Goal: Task Accomplishment & Management: Use online tool/utility

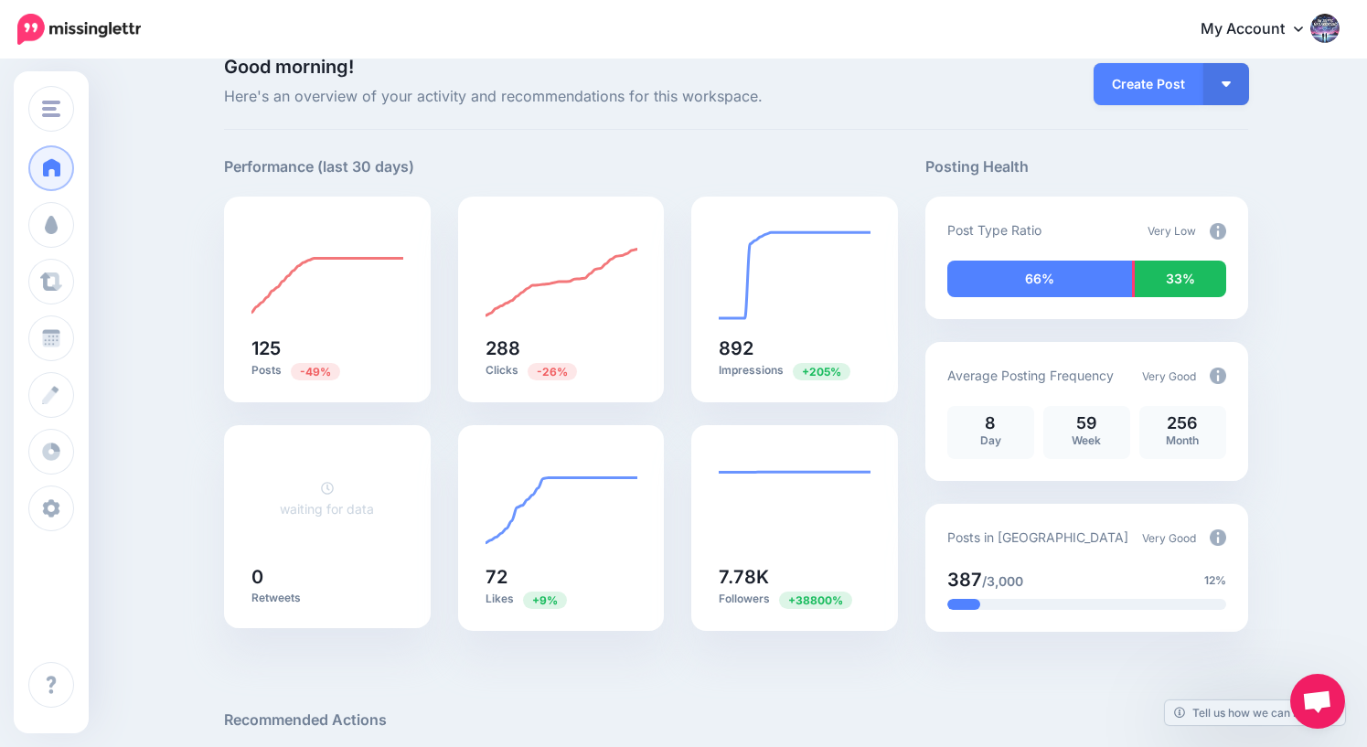
scroll to position [16, 0]
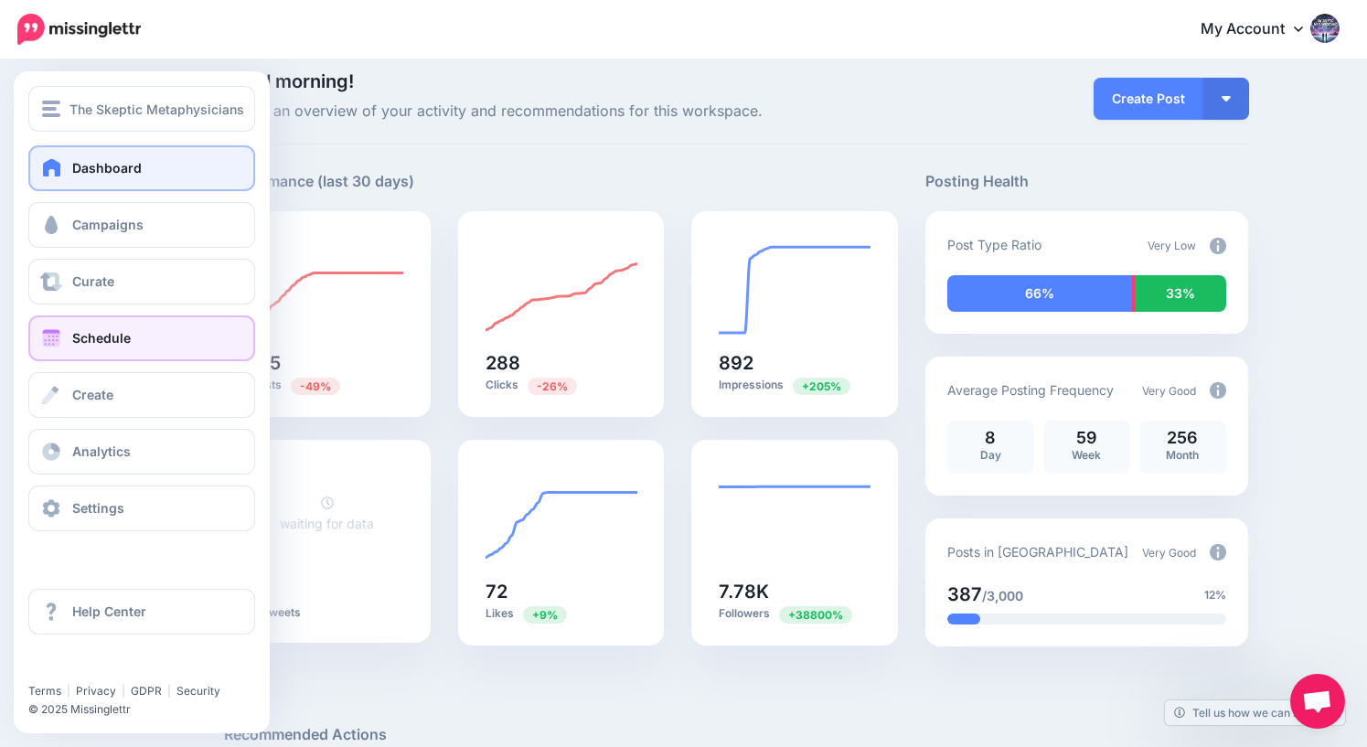
click at [79, 342] on span "Schedule" at bounding box center [101, 338] width 59 height 16
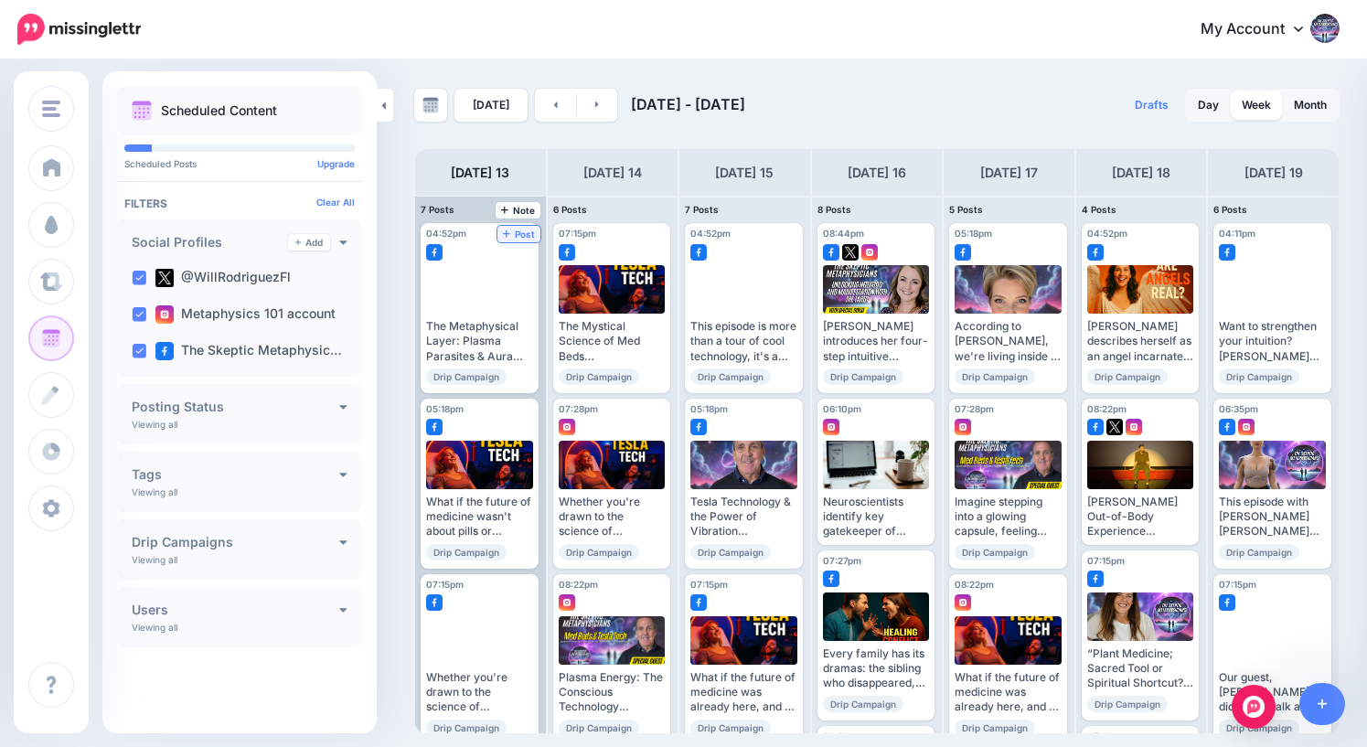
click at [522, 235] on span "Post" at bounding box center [519, 233] width 32 height 9
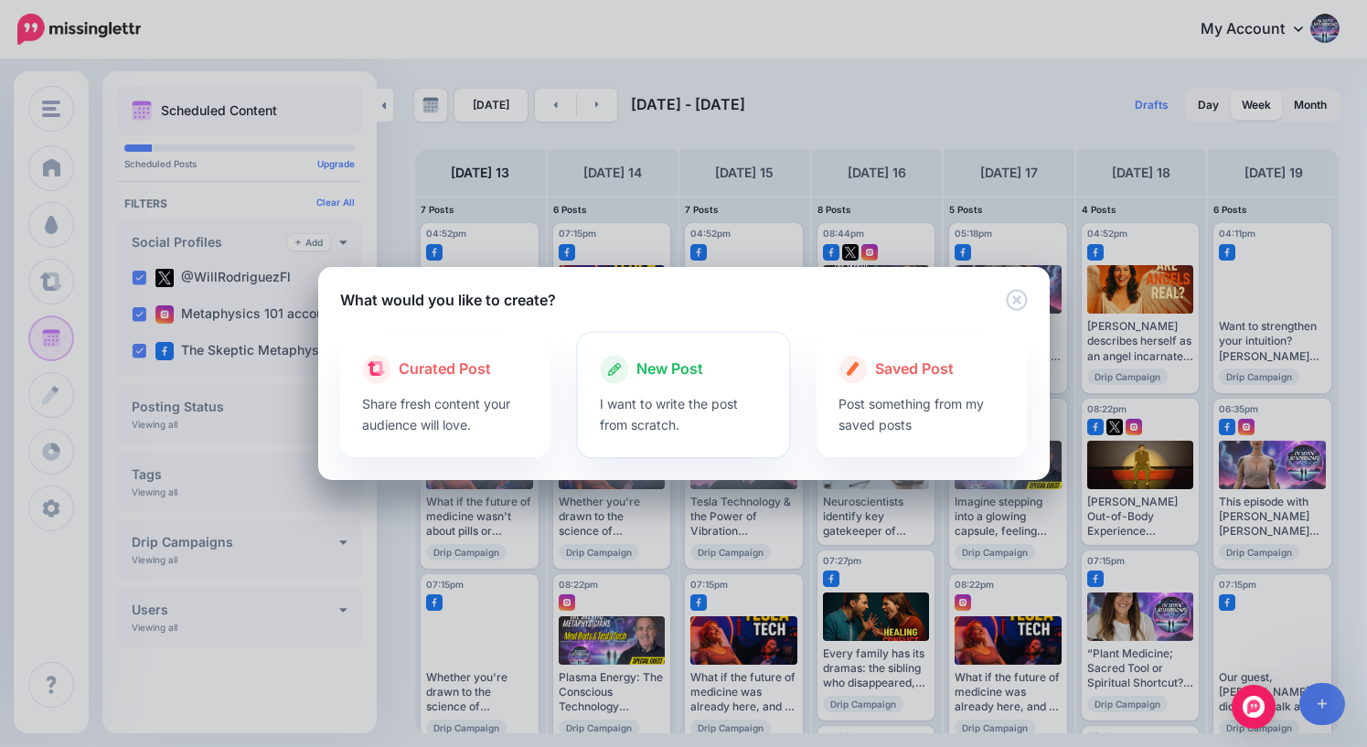
click at [674, 370] on span "New Post" at bounding box center [669, 369] width 67 height 24
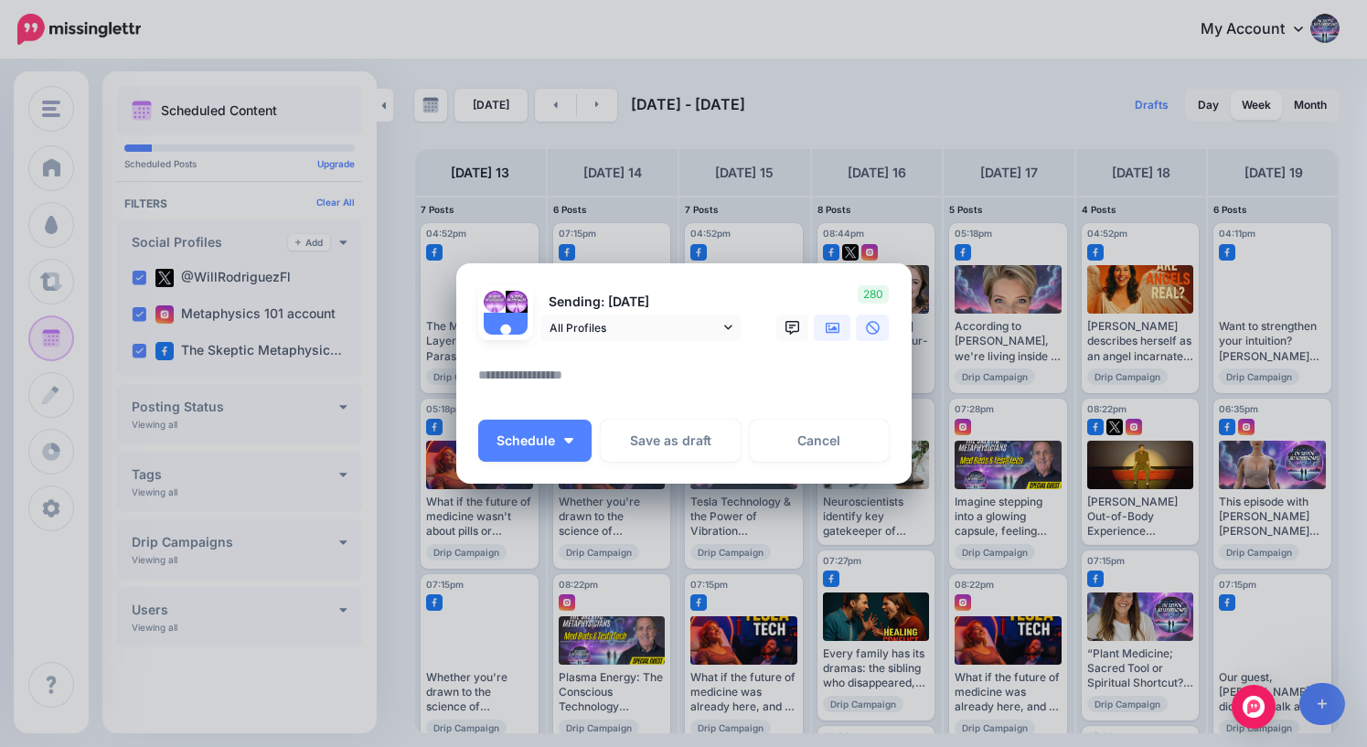
click at [832, 327] on icon at bounding box center [832, 328] width 15 height 15
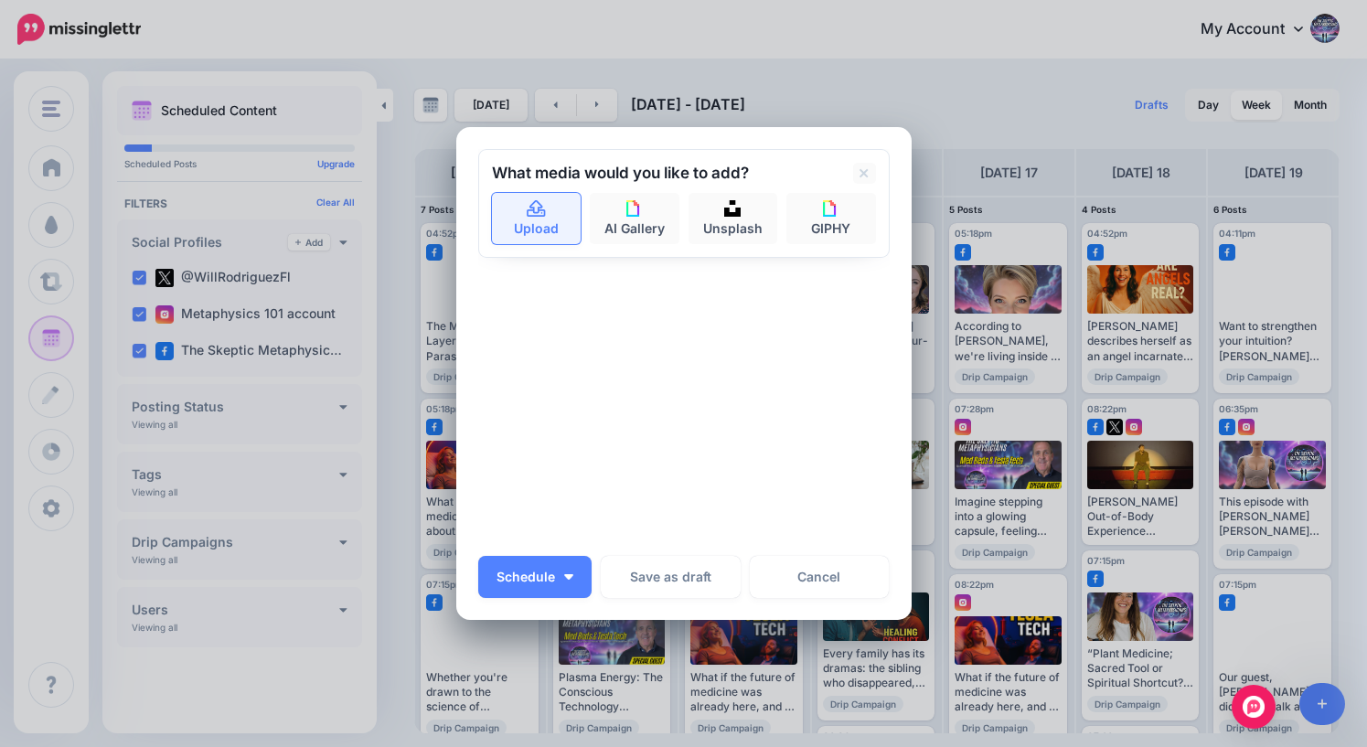
click at [535, 215] on icon at bounding box center [536, 208] width 18 height 16
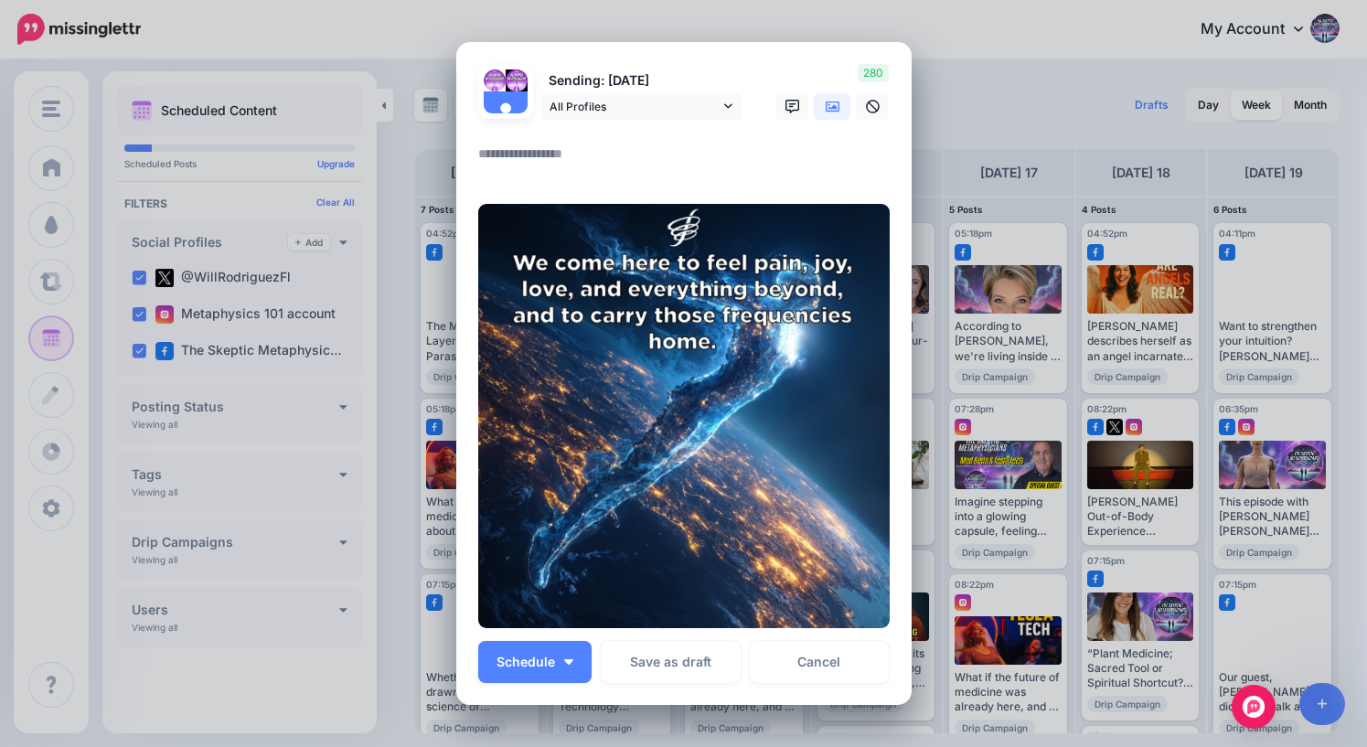
click at [559, 153] on textarea at bounding box center [688, 161] width 420 height 36
type textarea "*"
click at [554, 665] on span "Schedule" at bounding box center [525, 661] width 59 height 13
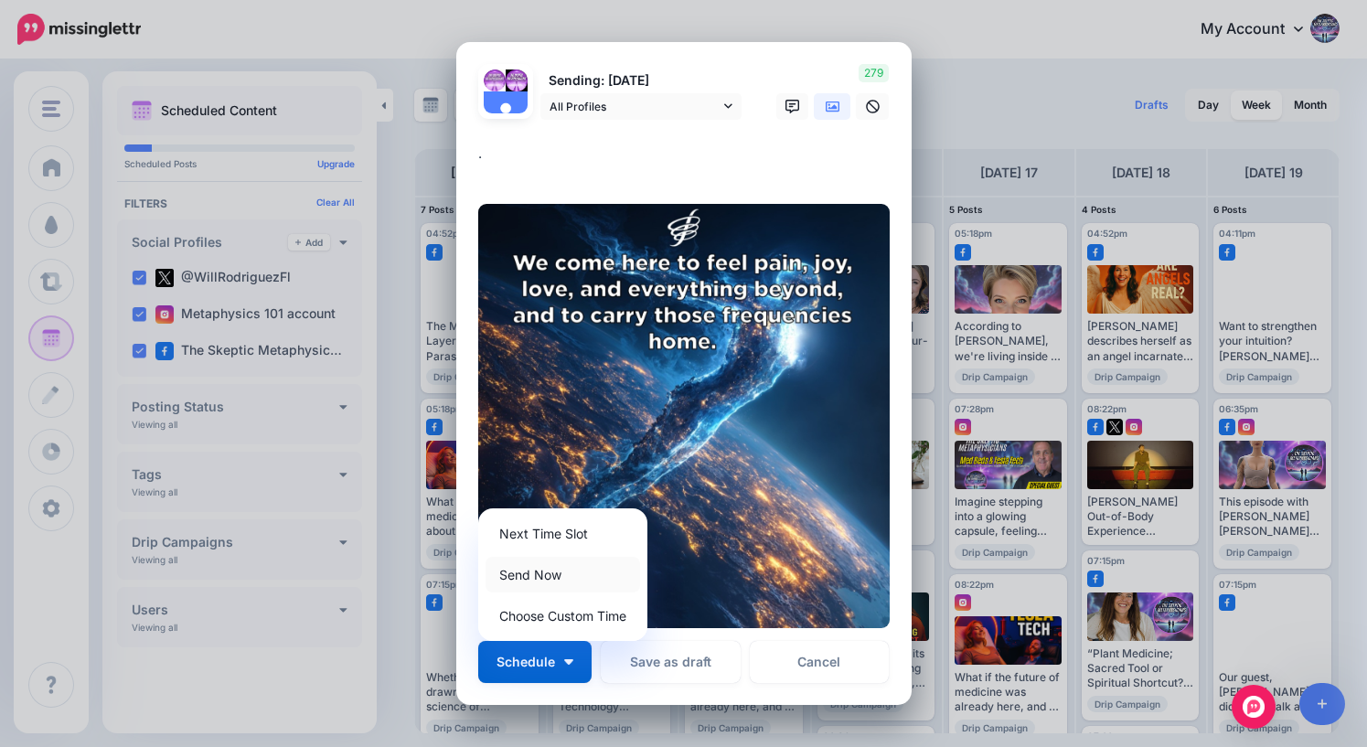
click at [546, 572] on link "Send Now" at bounding box center [562, 575] width 154 height 36
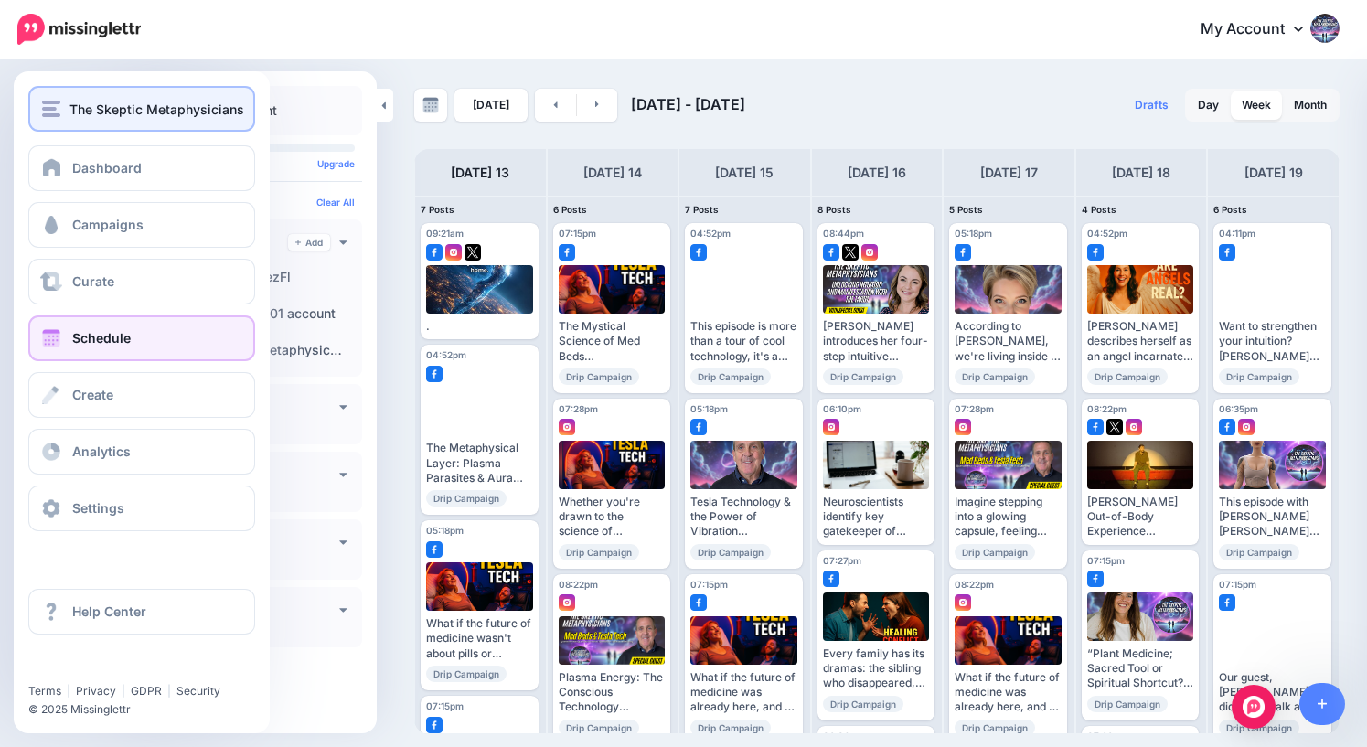
click at [96, 103] on span "The Skeptic Metaphysicians" at bounding box center [156, 109] width 175 height 21
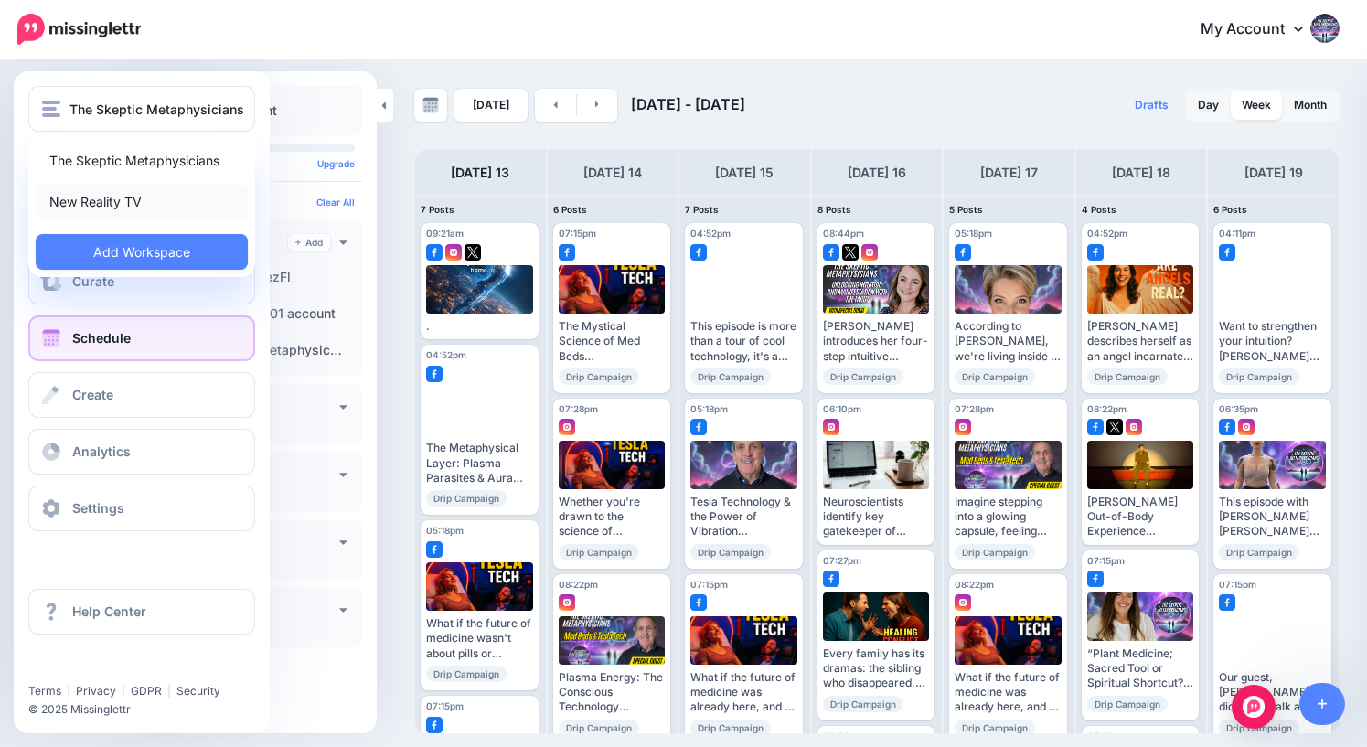
click at [91, 204] on link "New Reality TV" at bounding box center [142, 202] width 212 height 36
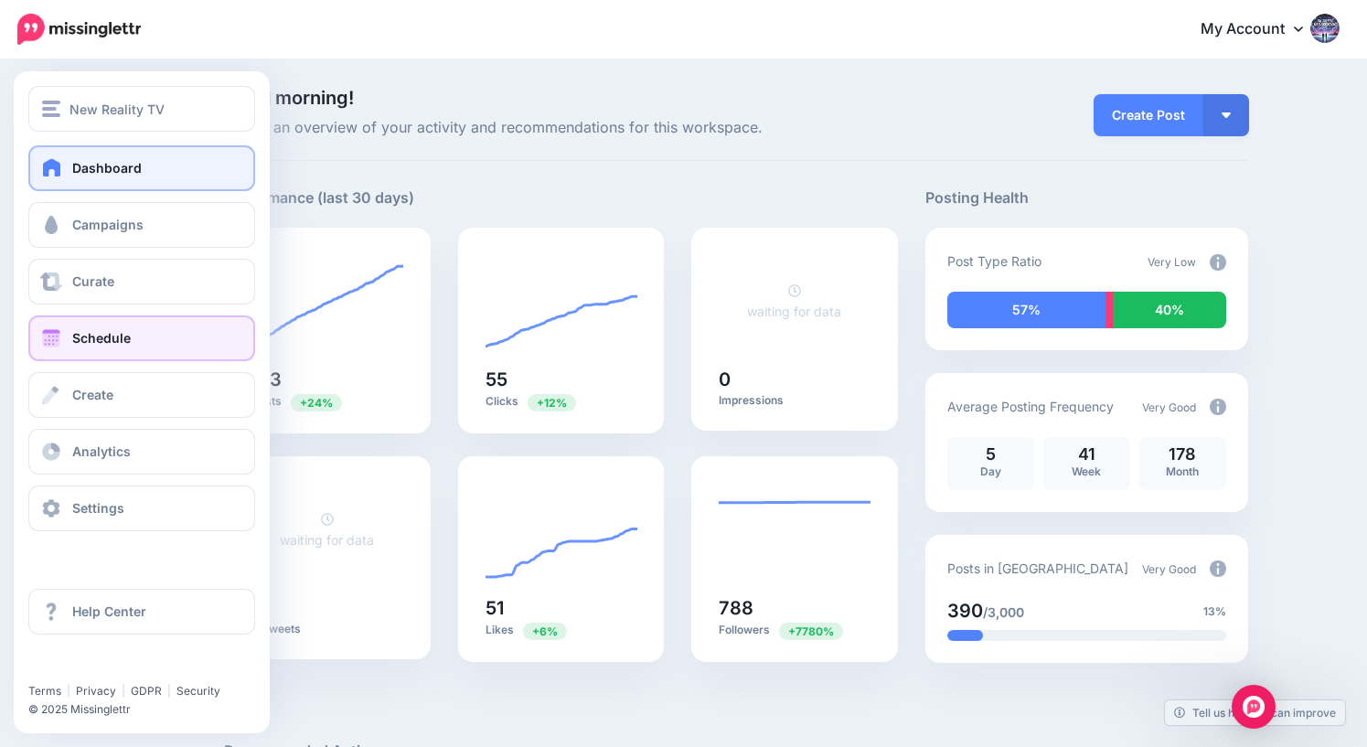
click at [72, 344] on span "Schedule" at bounding box center [101, 338] width 59 height 16
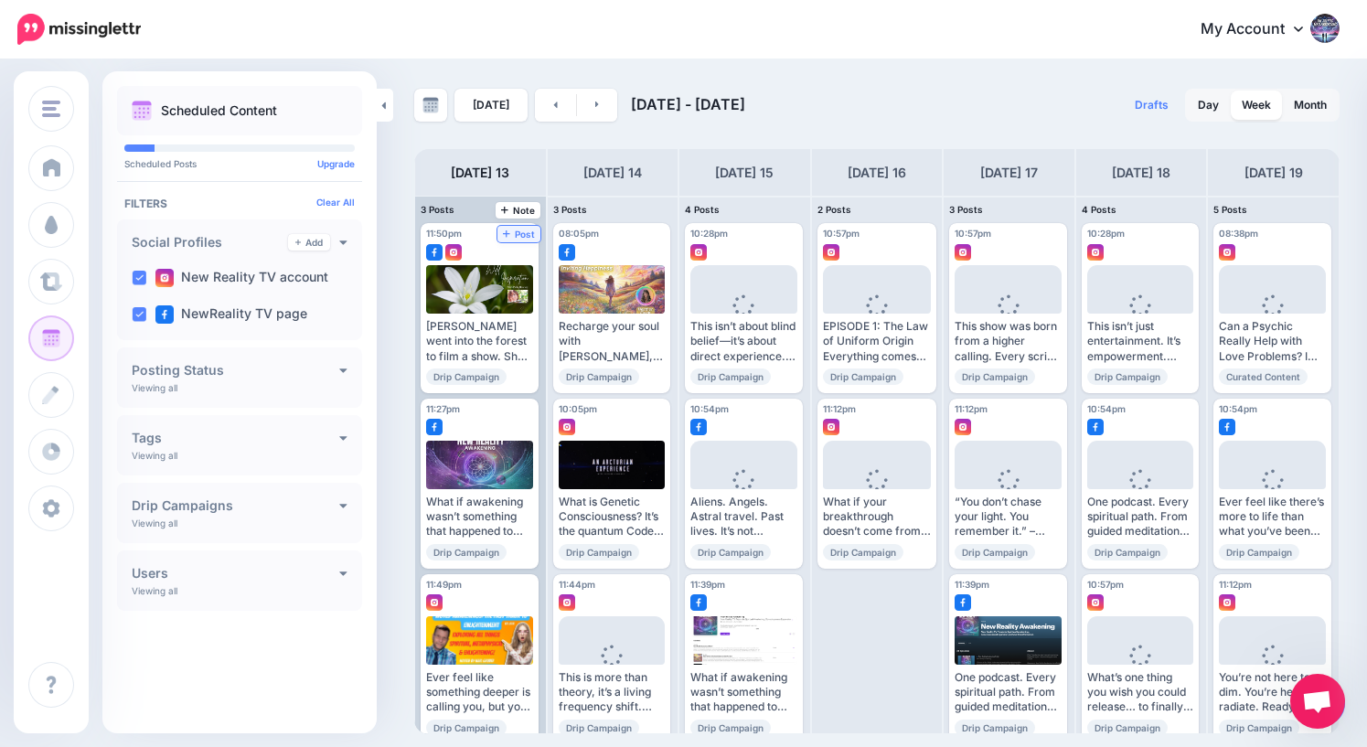
click at [523, 234] on span "Post" at bounding box center [519, 233] width 32 height 9
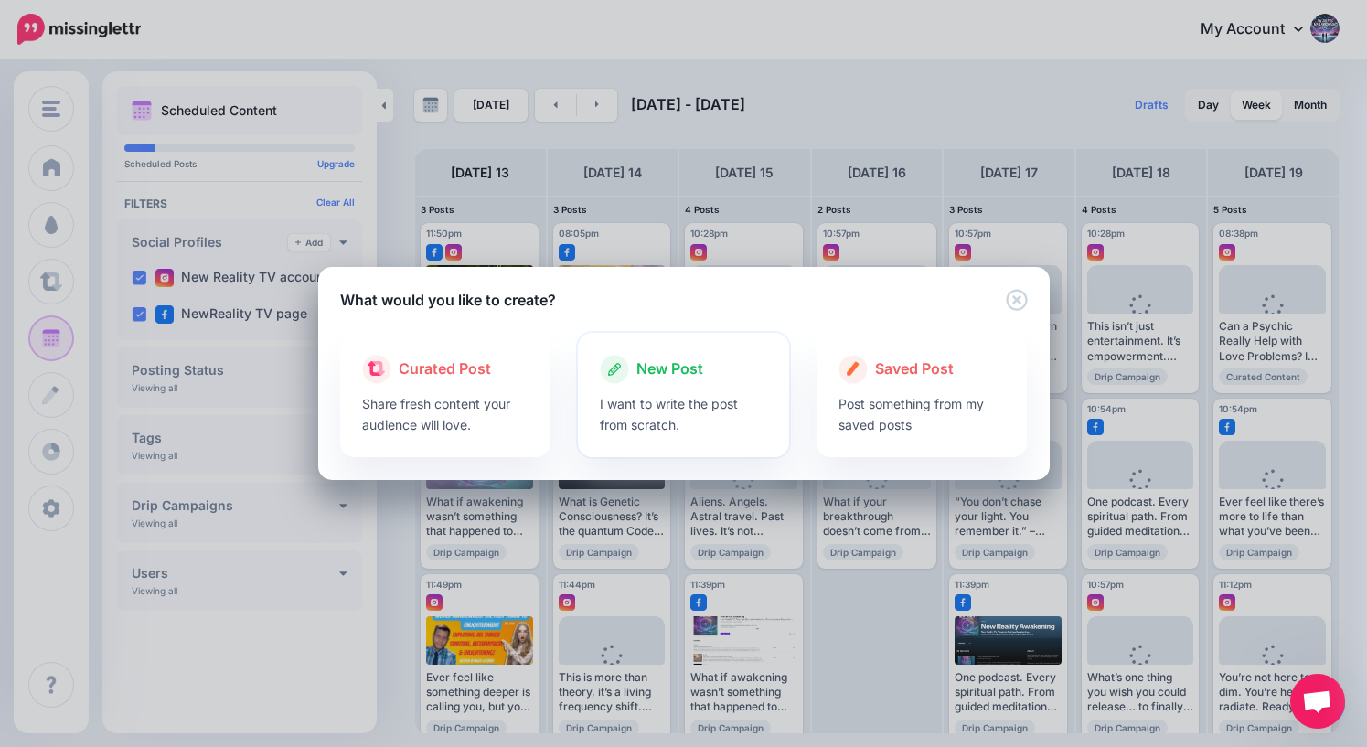
click at [673, 367] on span "New Post" at bounding box center [669, 369] width 67 height 24
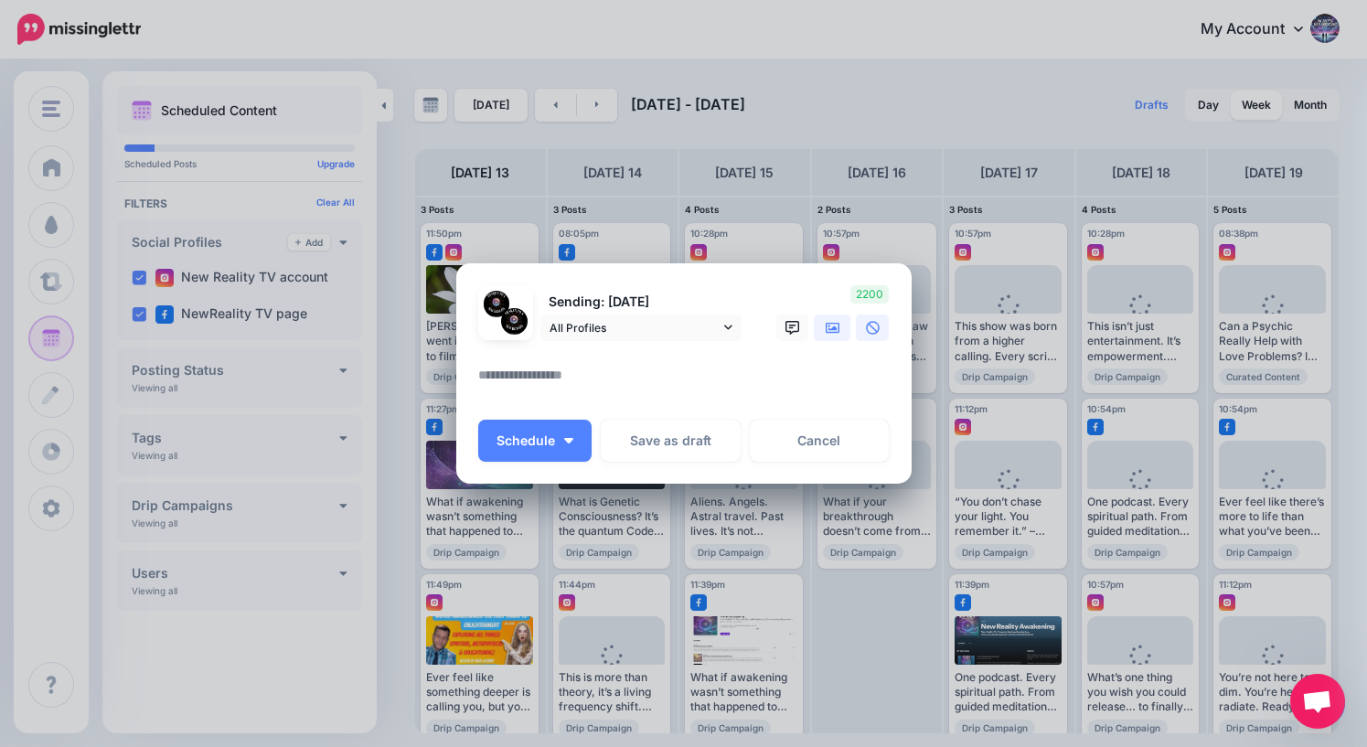
click at [833, 329] on icon at bounding box center [832, 327] width 15 height 11
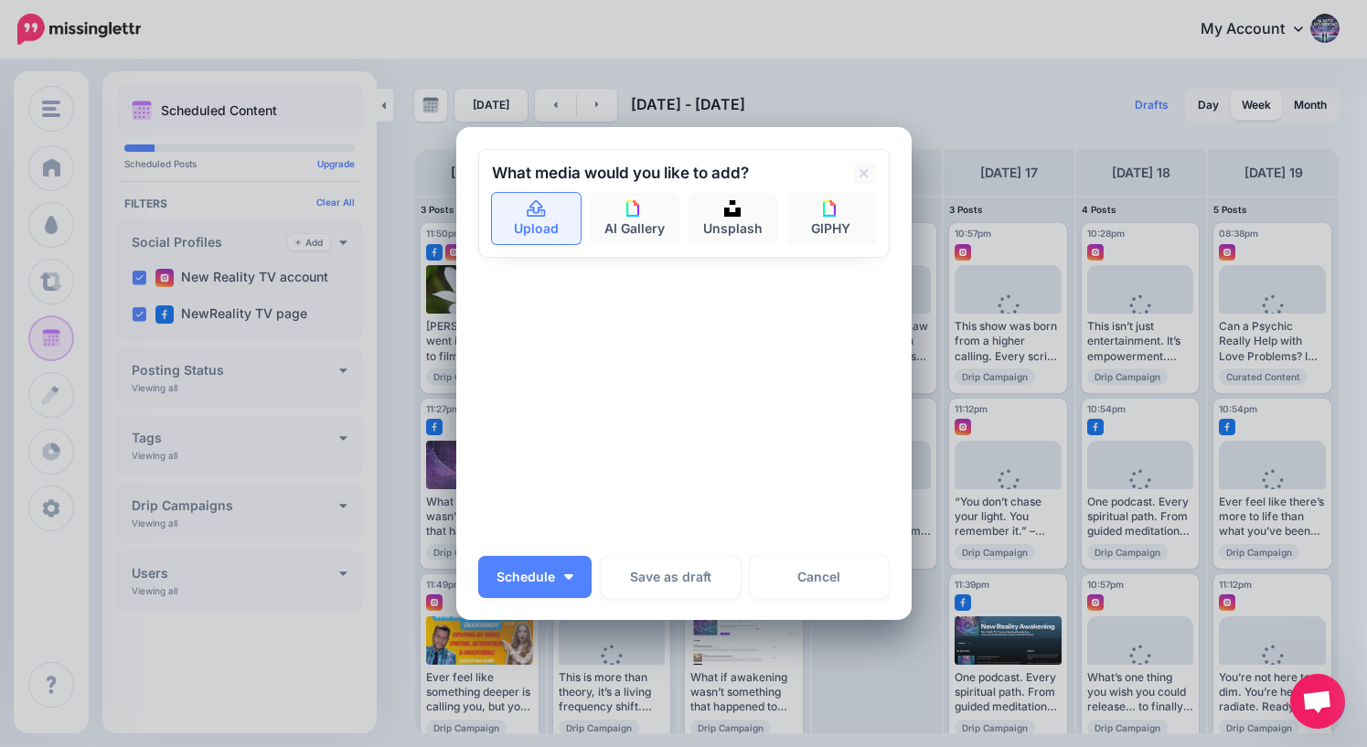
click at [536, 225] on link "Upload" at bounding box center [537, 218] width 90 height 51
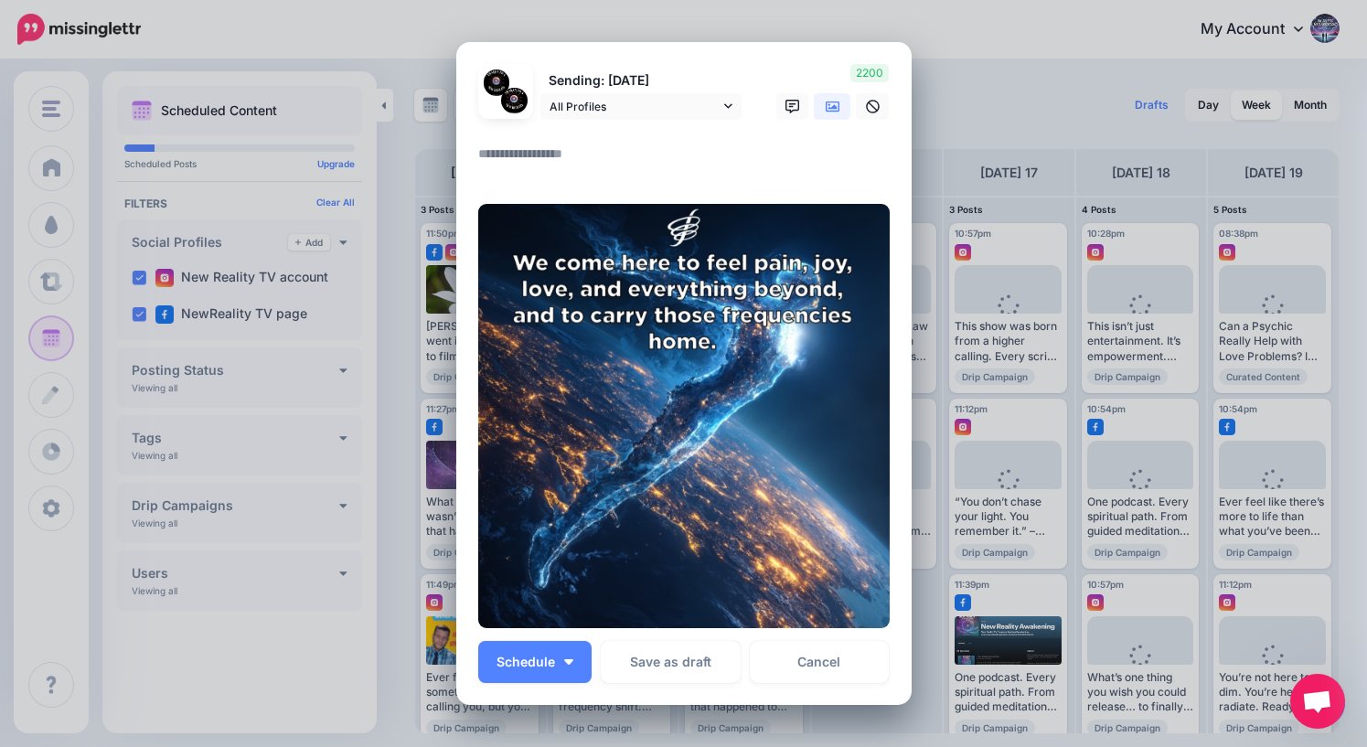
click at [660, 157] on textarea at bounding box center [688, 161] width 420 height 36
type textarea "*"
click at [537, 669] on button "Schedule" at bounding box center [534, 662] width 113 height 42
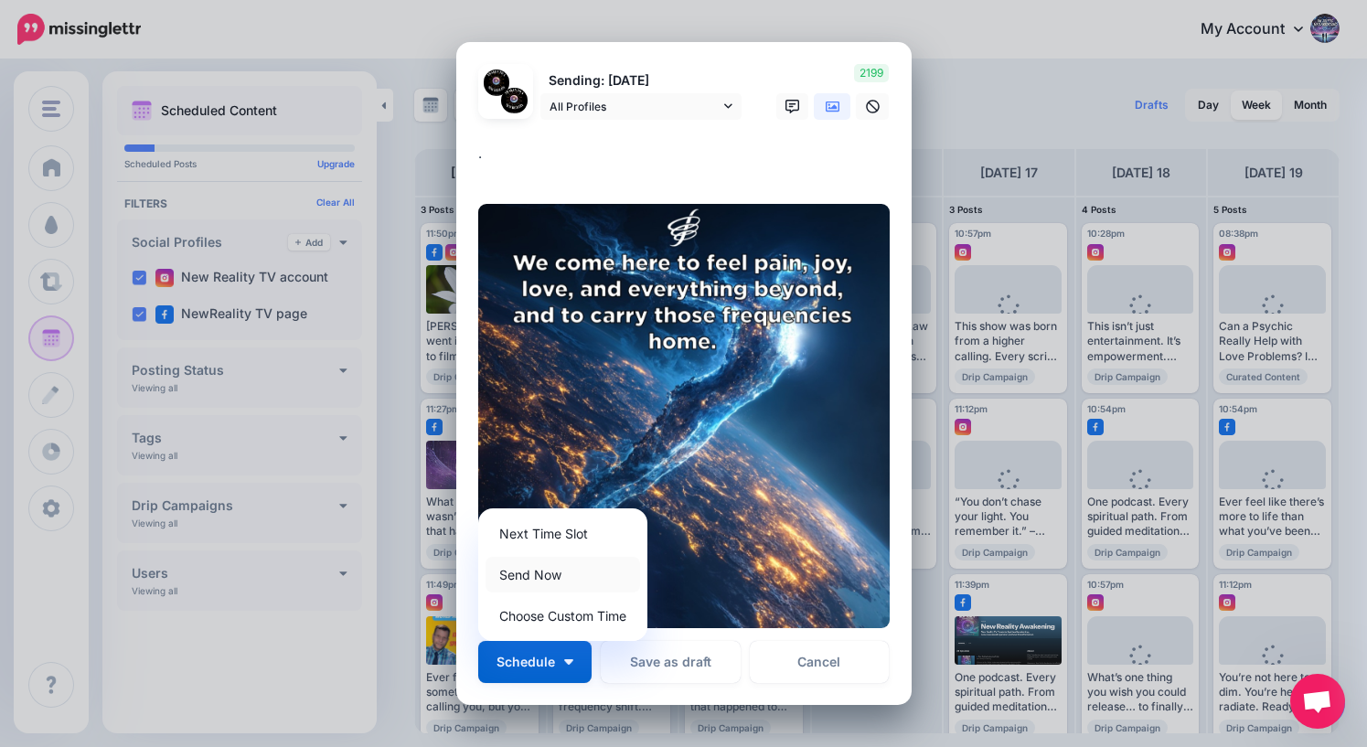
click at [553, 570] on link "Send Now" at bounding box center [562, 575] width 154 height 36
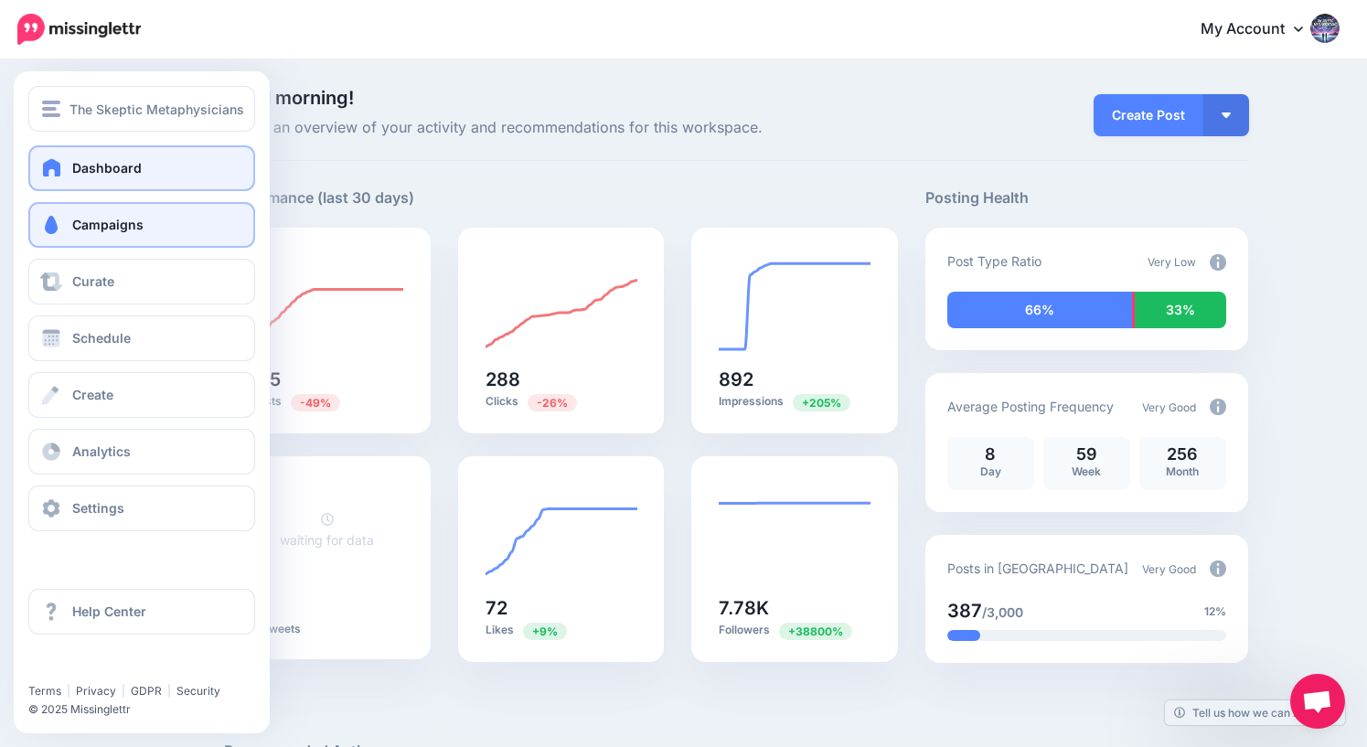
click at [80, 228] on span "Campaigns" at bounding box center [107, 225] width 71 height 16
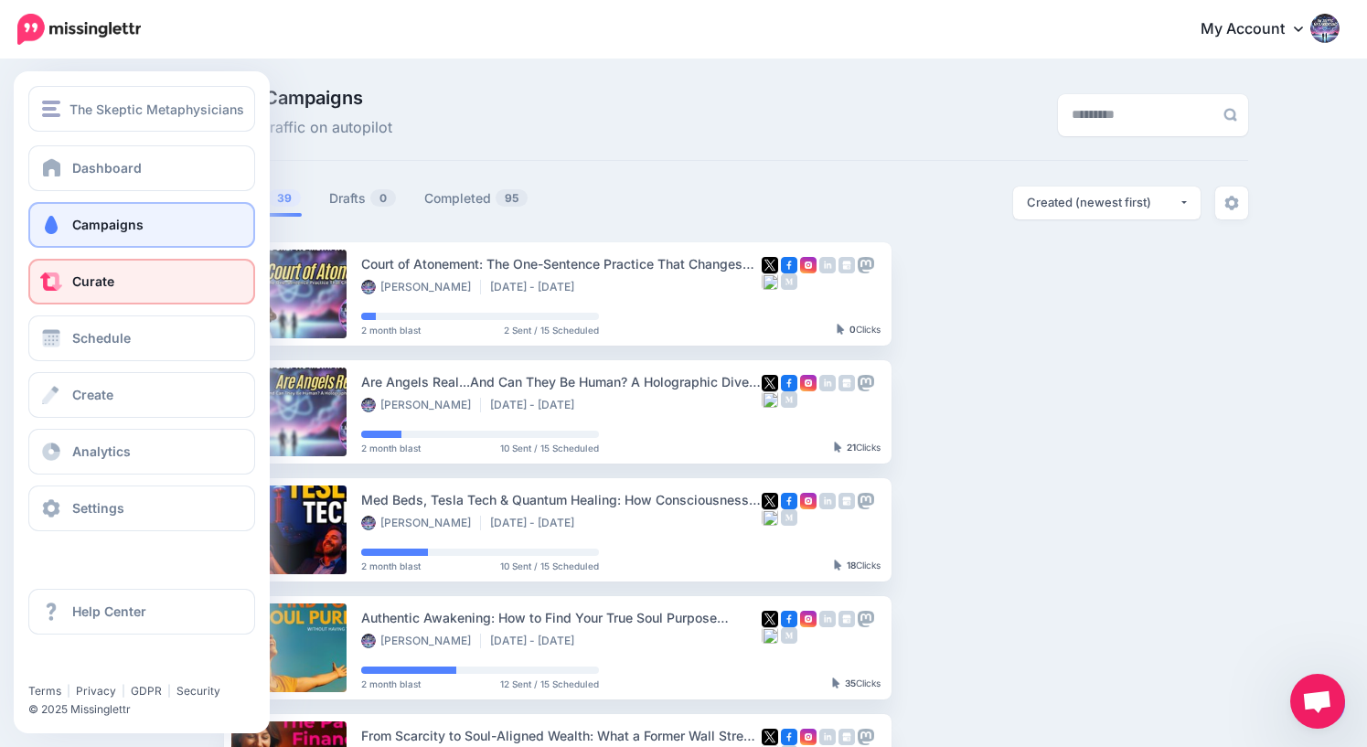
click at [85, 283] on span "Curate" at bounding box center [93, 281] width 42 height 16
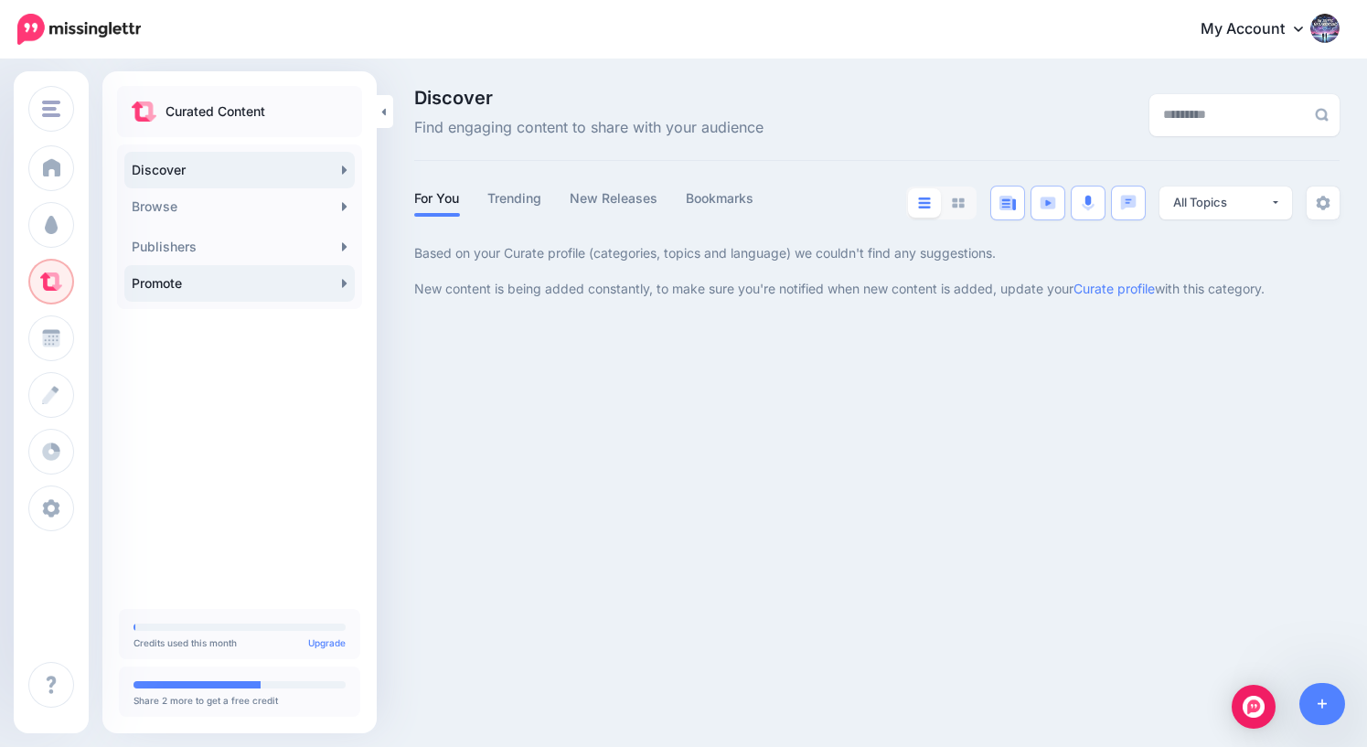
click at [165, 288] on link "Promote" at bounding box center [239, 283] width 230 height 37
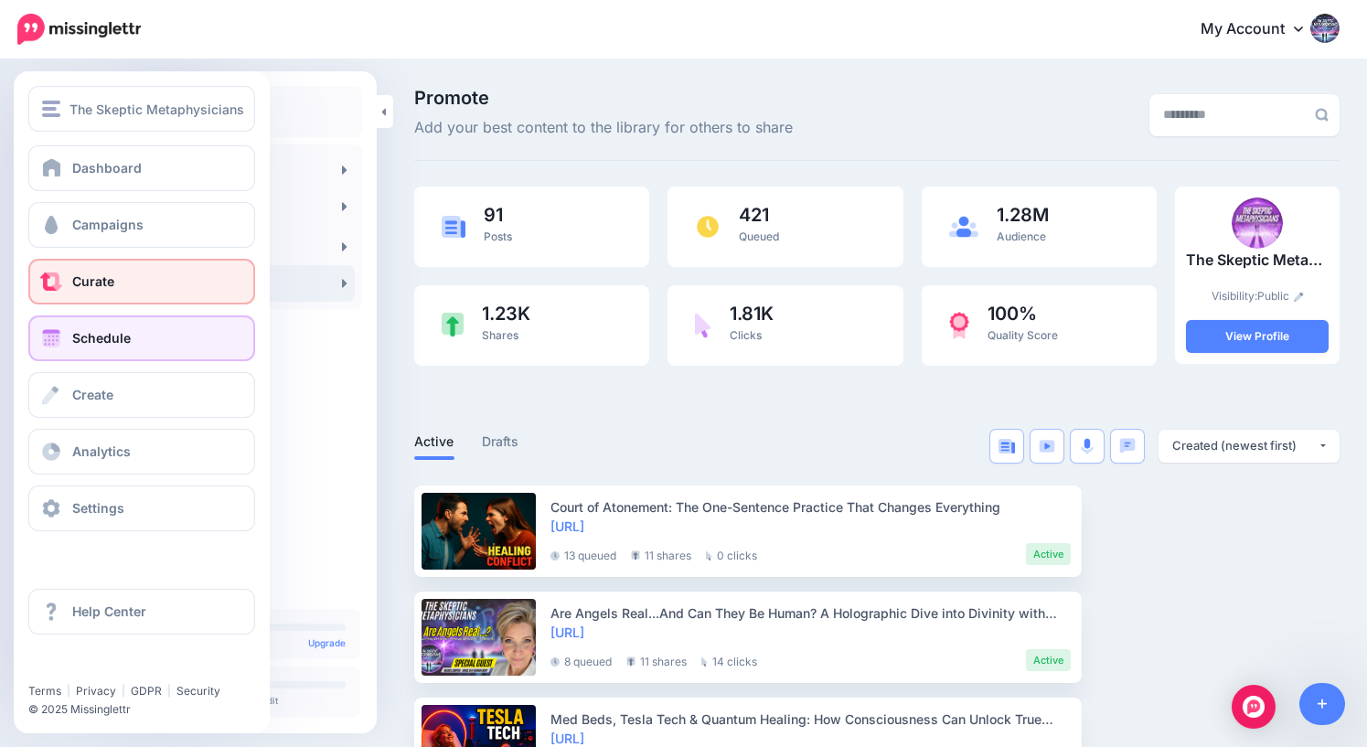
click at [88, 342] on span "Schedule" at bounding box center [101, 338] width 59 height 16
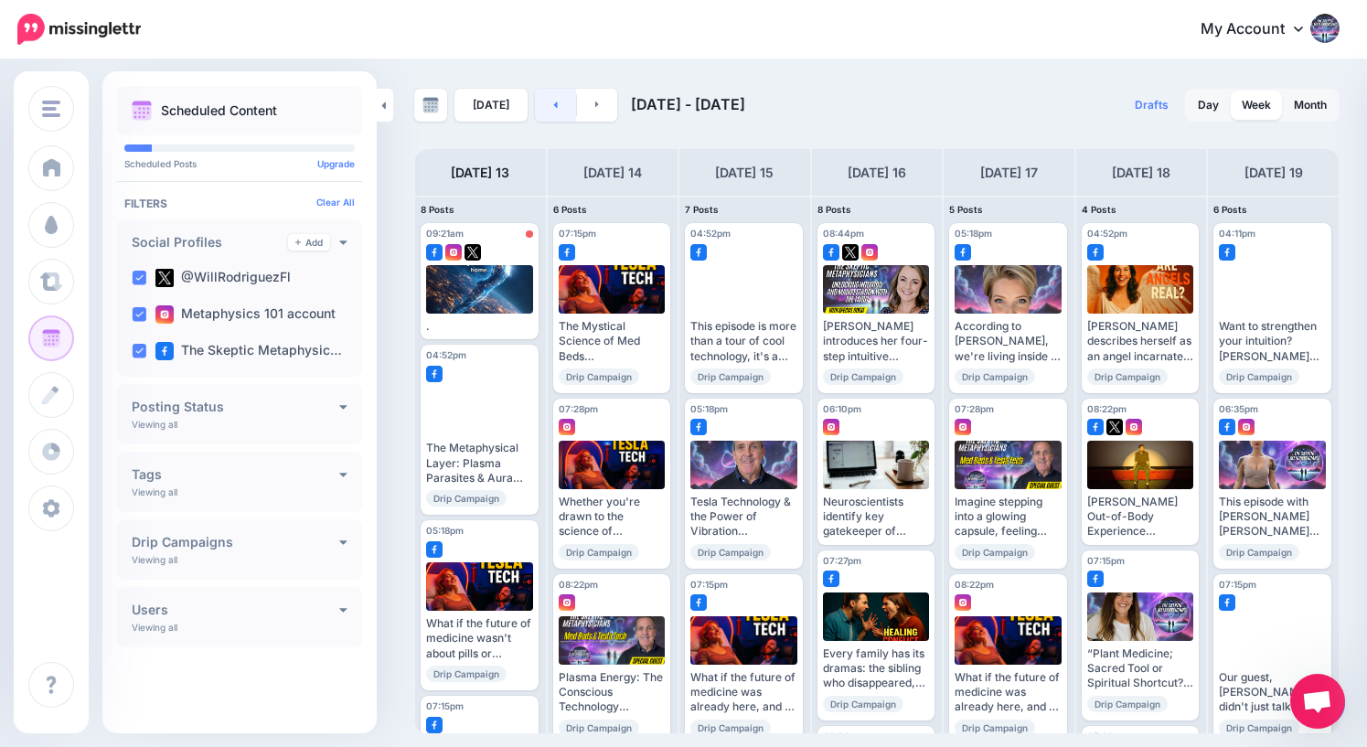
click at [554, 104] on icon at bounding box center [556, 104] width 4 height 6
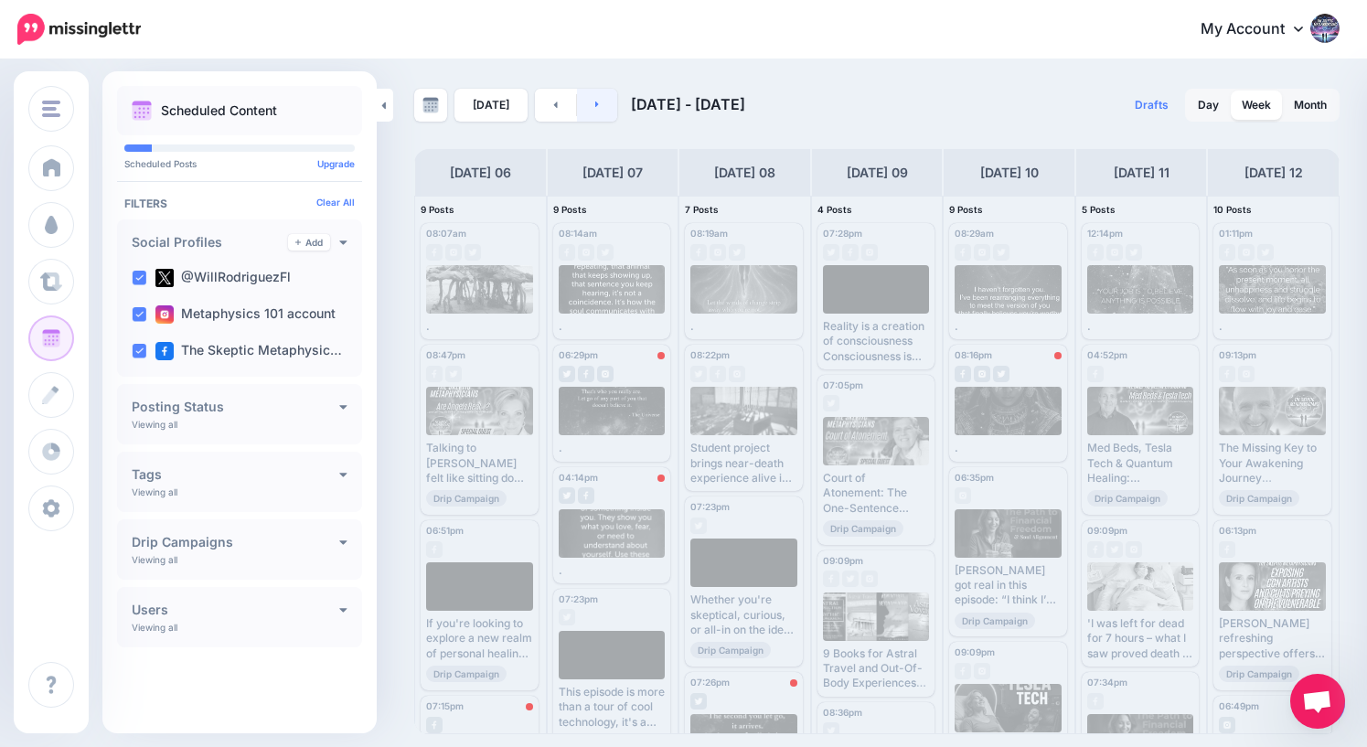
click at [588, 104] on link at bounding box center [597, 105] width 41 height 33
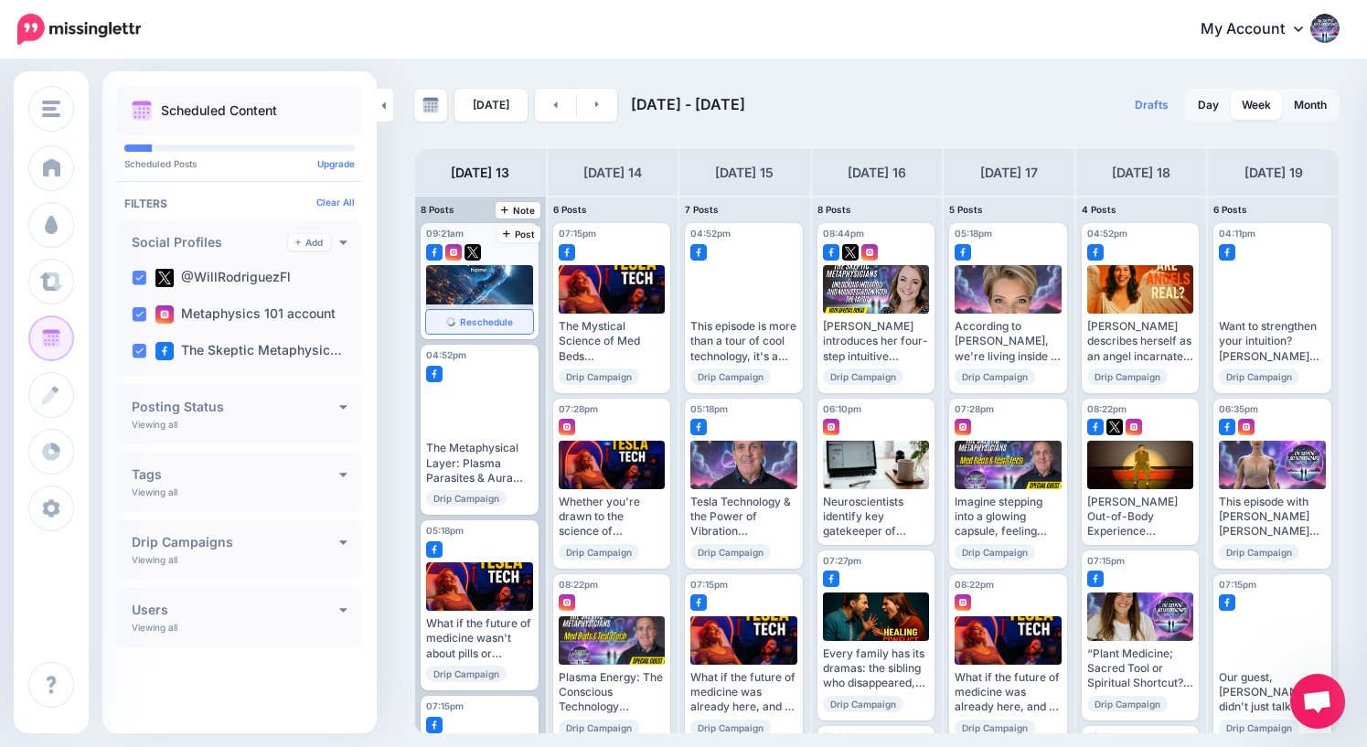
click at [481, 320] on span "Reschedule" at bounding box center [486, 321] width 53 height 9
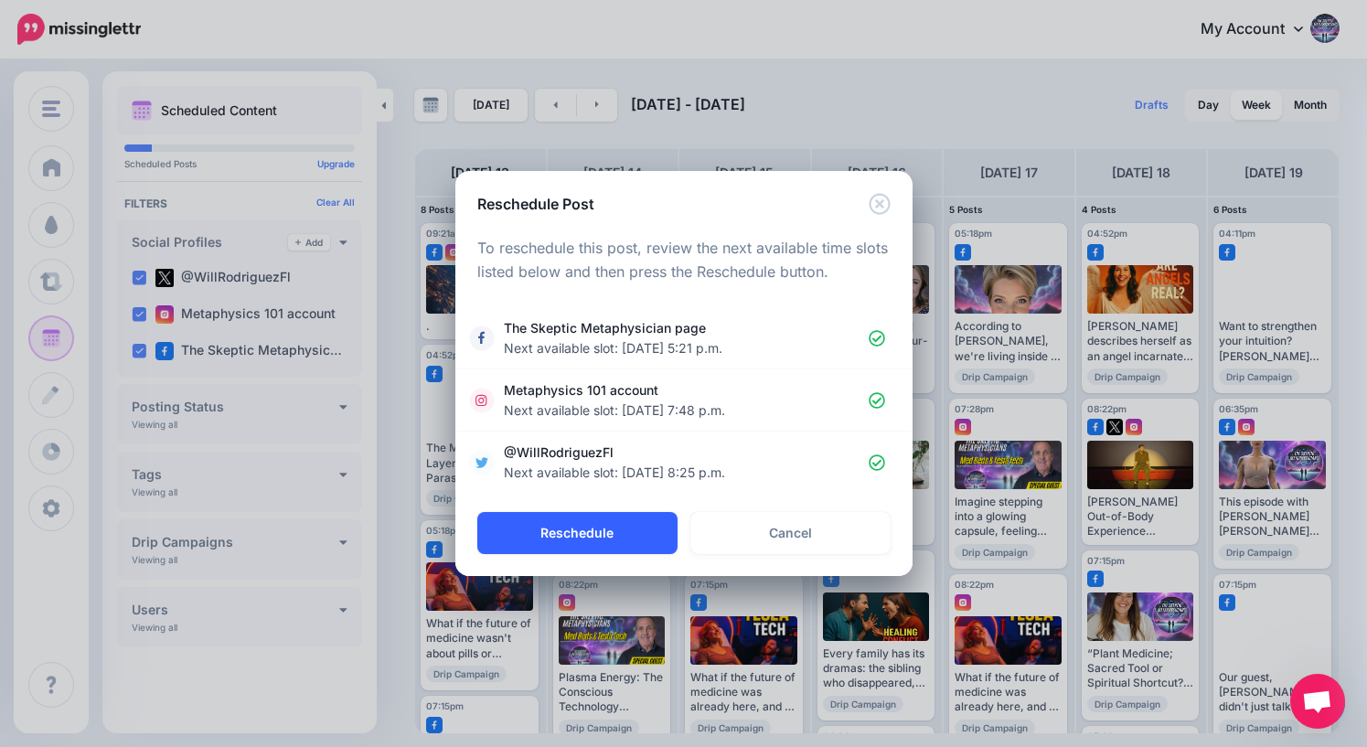
click at [587, 535] on button "Reschedule" at bounding box center [577, 533] width 200 height 42
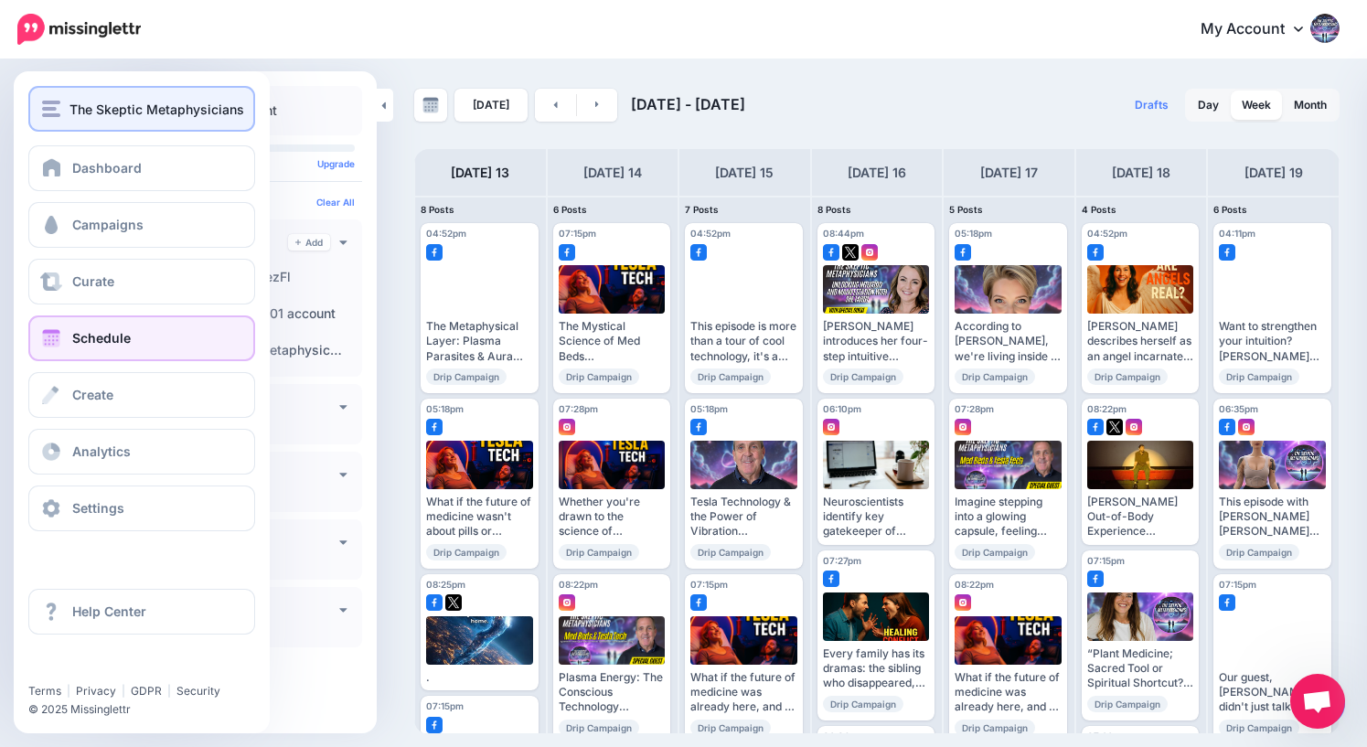
click at [73, 107] on span "The Skeptic Metaphysicians" at bounding box center [156, 109] width 175 height 21
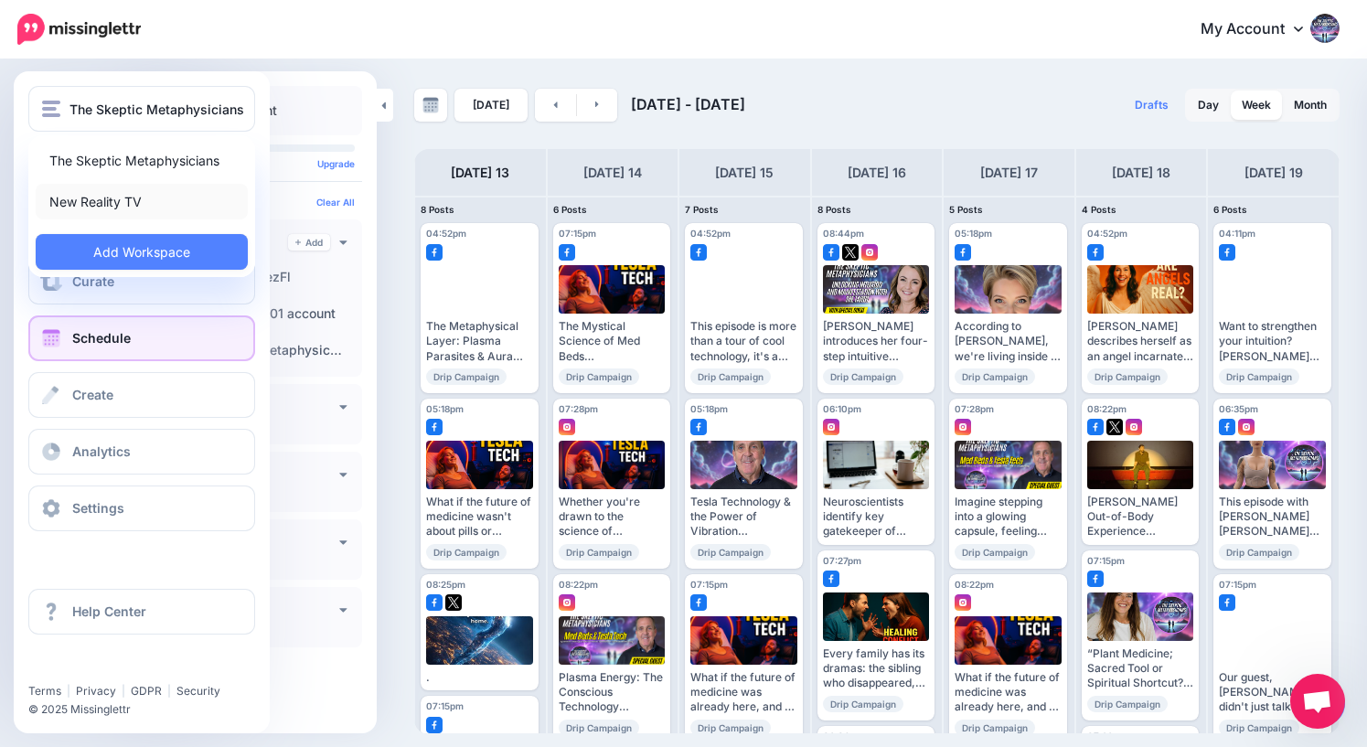
click at [99, 203] on link "New Reality TV" at bounding box center [142, 202] width 212 height 36
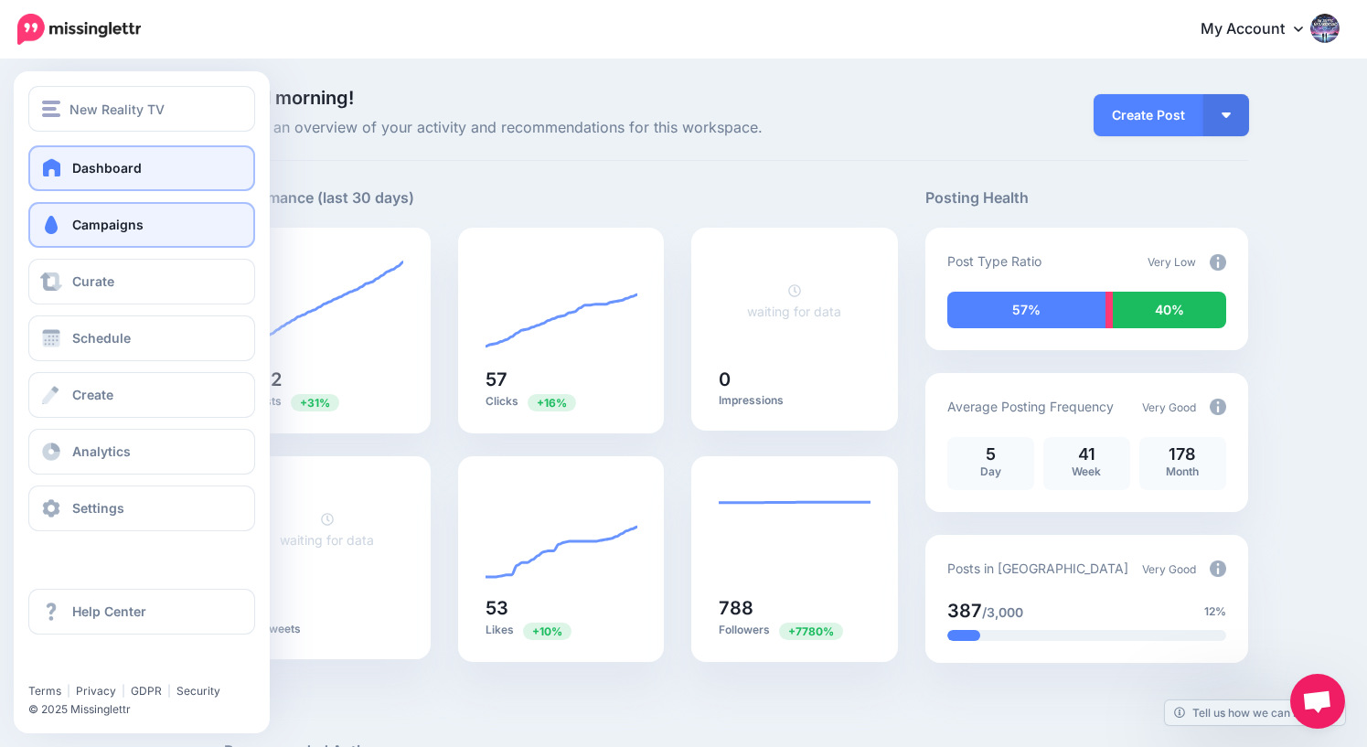
click at [93, 229] on span "Campaigns" at bounding box center [107, 225] width 71 height 16
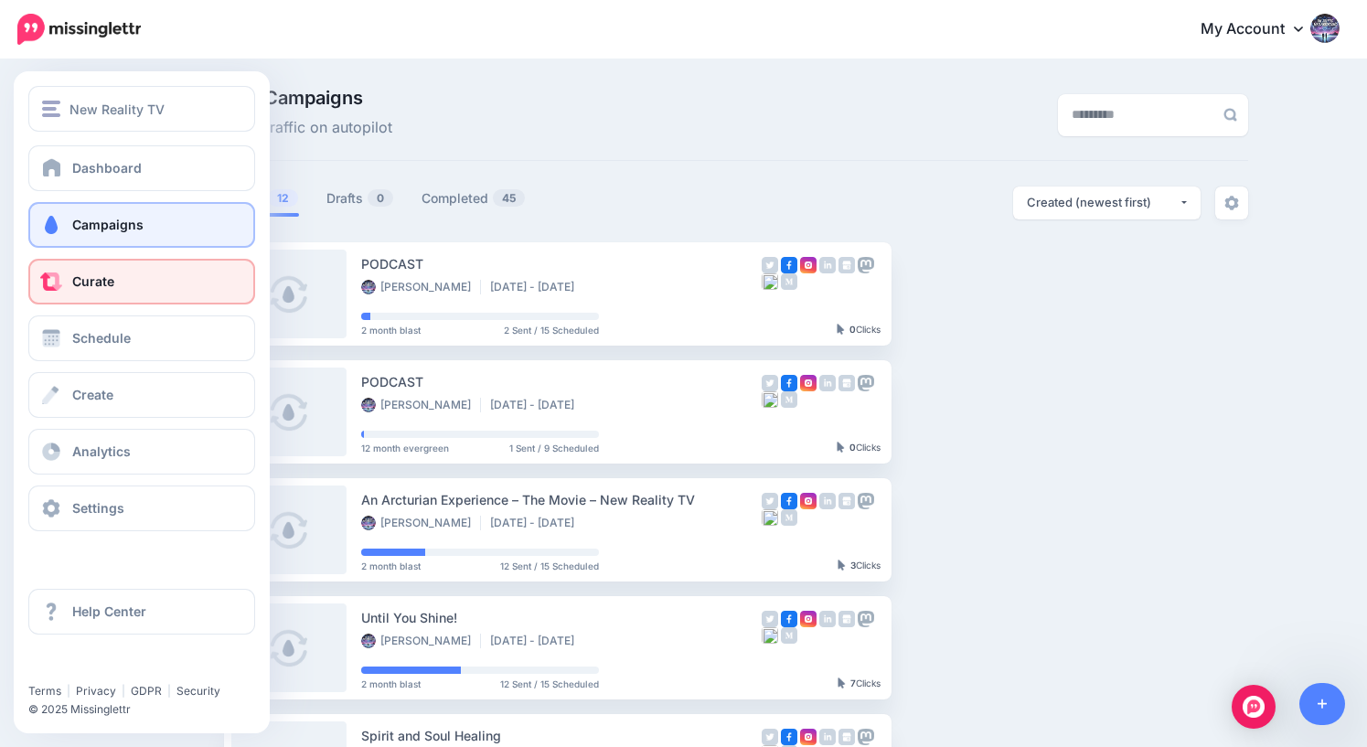
click at [79, 282] on span "Curate" at bounding box center [93, 281] width 42 height 16
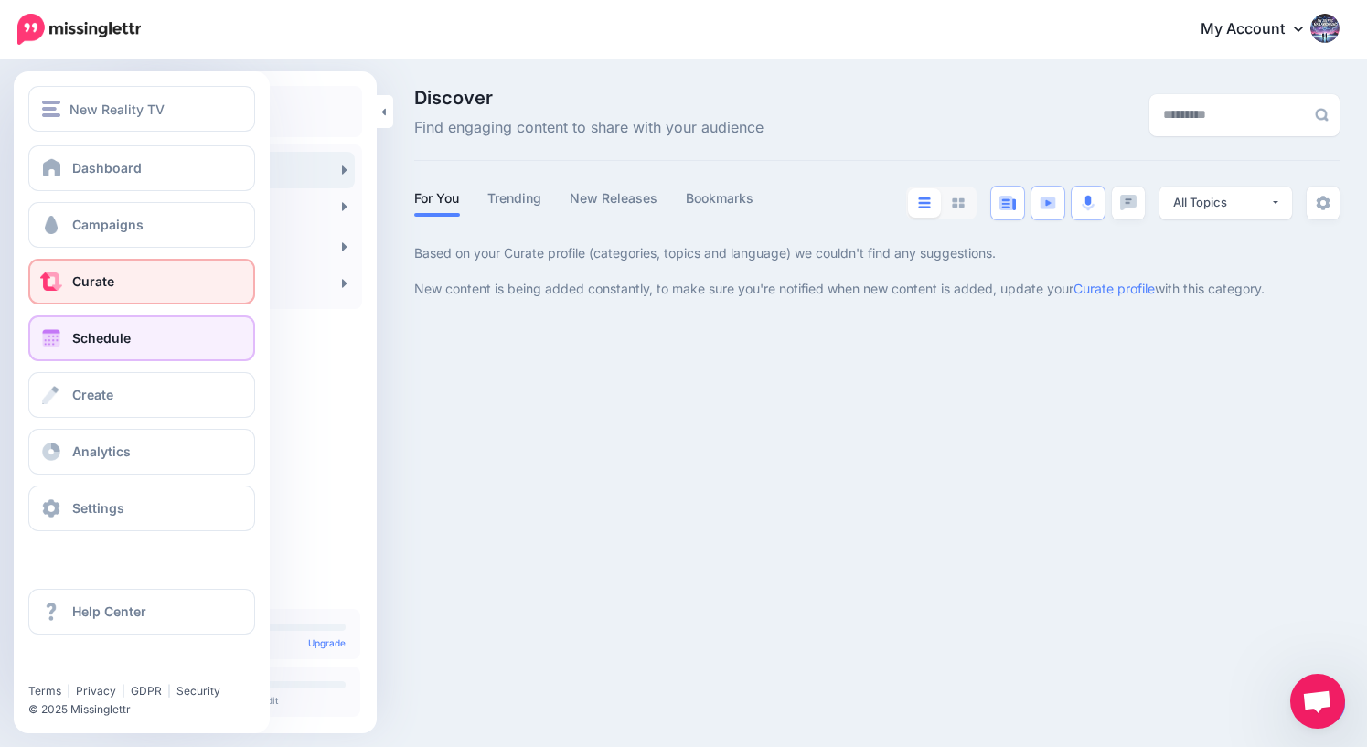
click at [75, 342] on span "Schedule" at bounding box center [101, 338] width 59 height 16
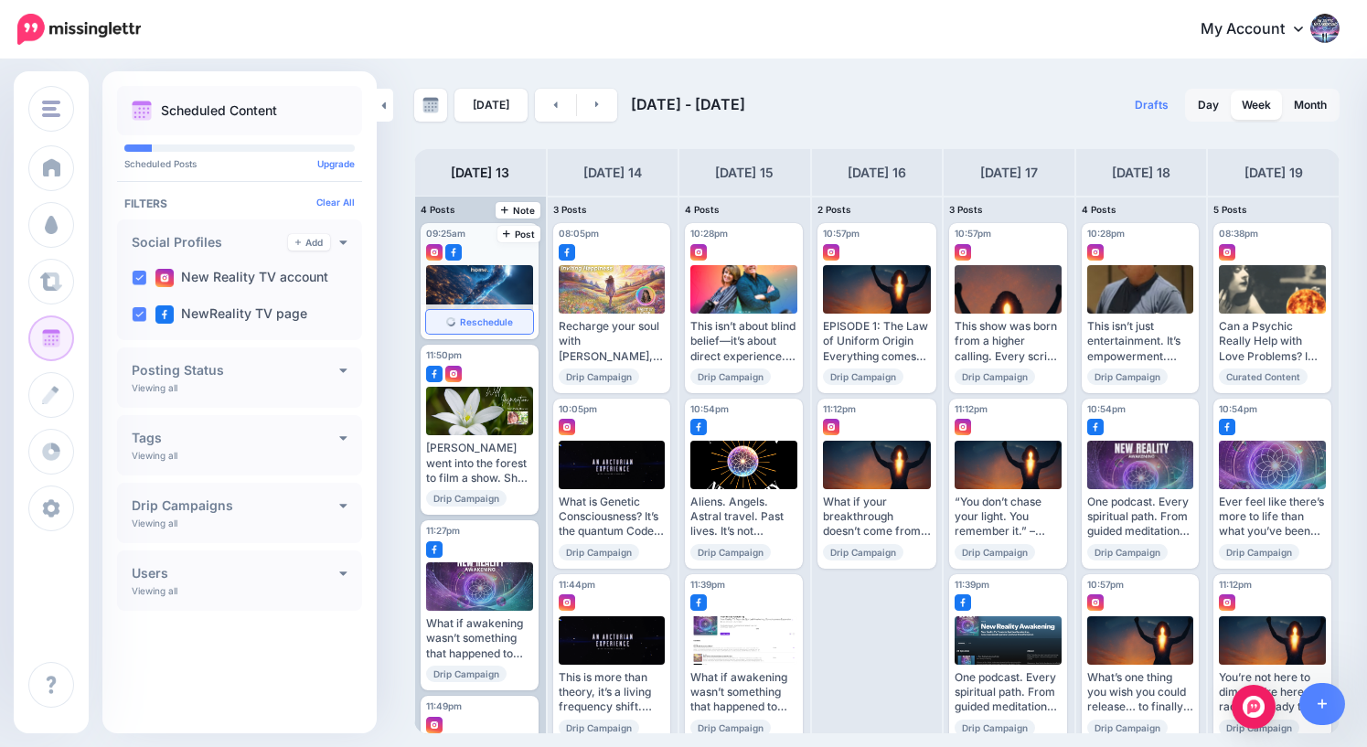
click at [488, 325] on span "Reschedule" at bounding box center [486, 321] width 53 height 9
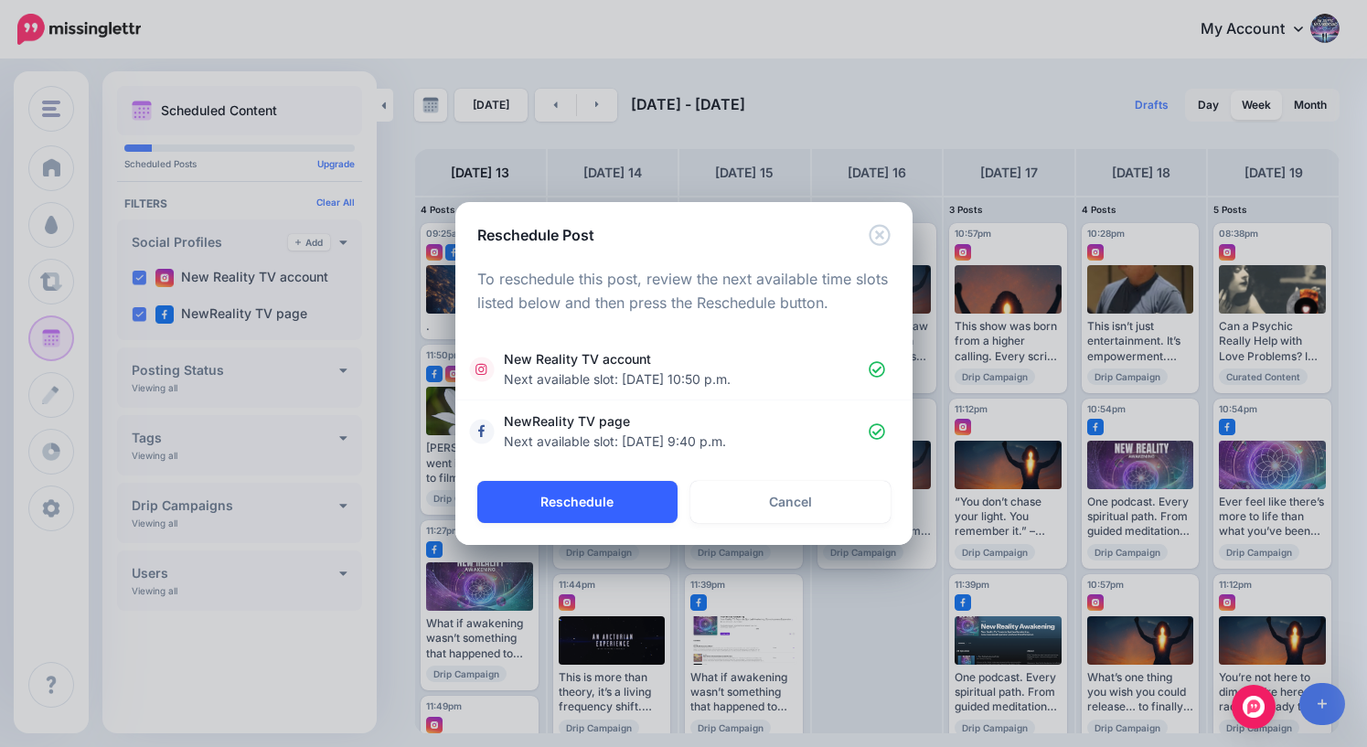
click at [568, 495] on button "Reschedule" at bounding box center [577, 502] width 200 height 42
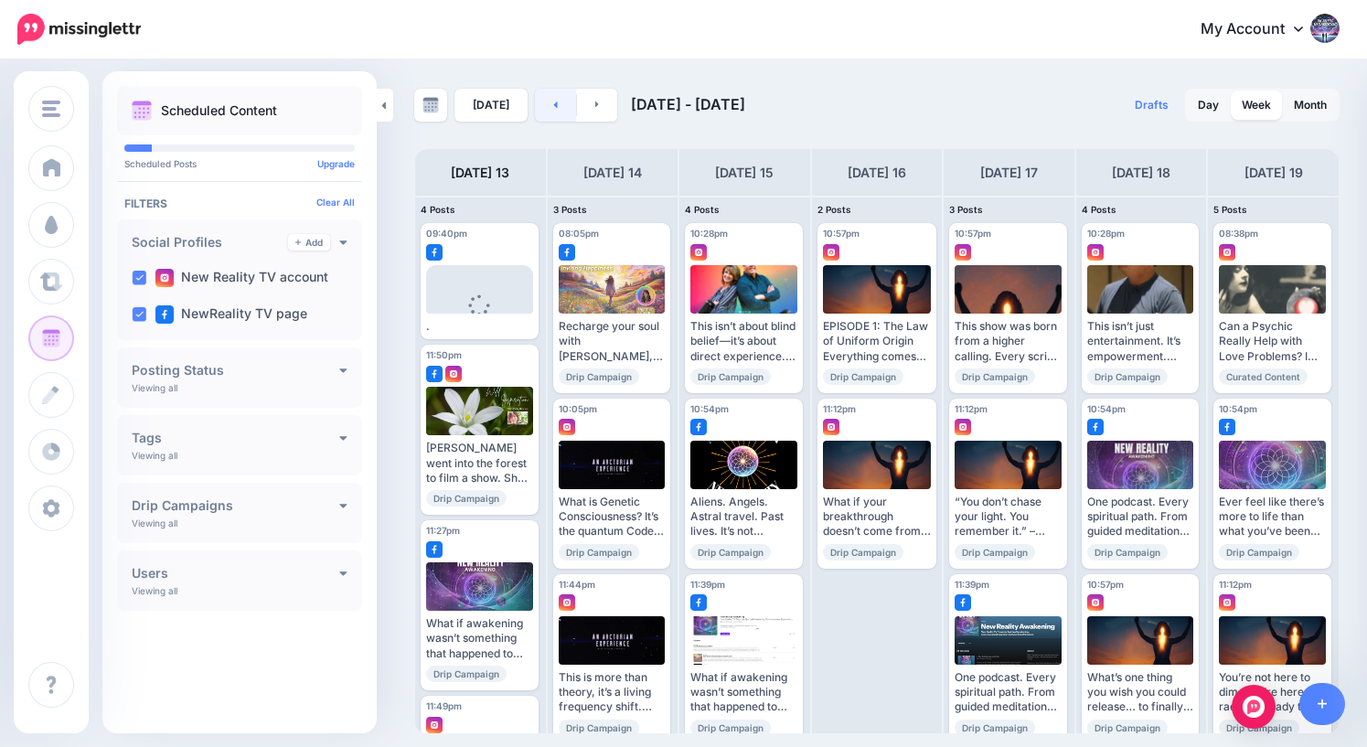
click at [554, 107] on link at bounding box center [555, 105] width 41 height 33
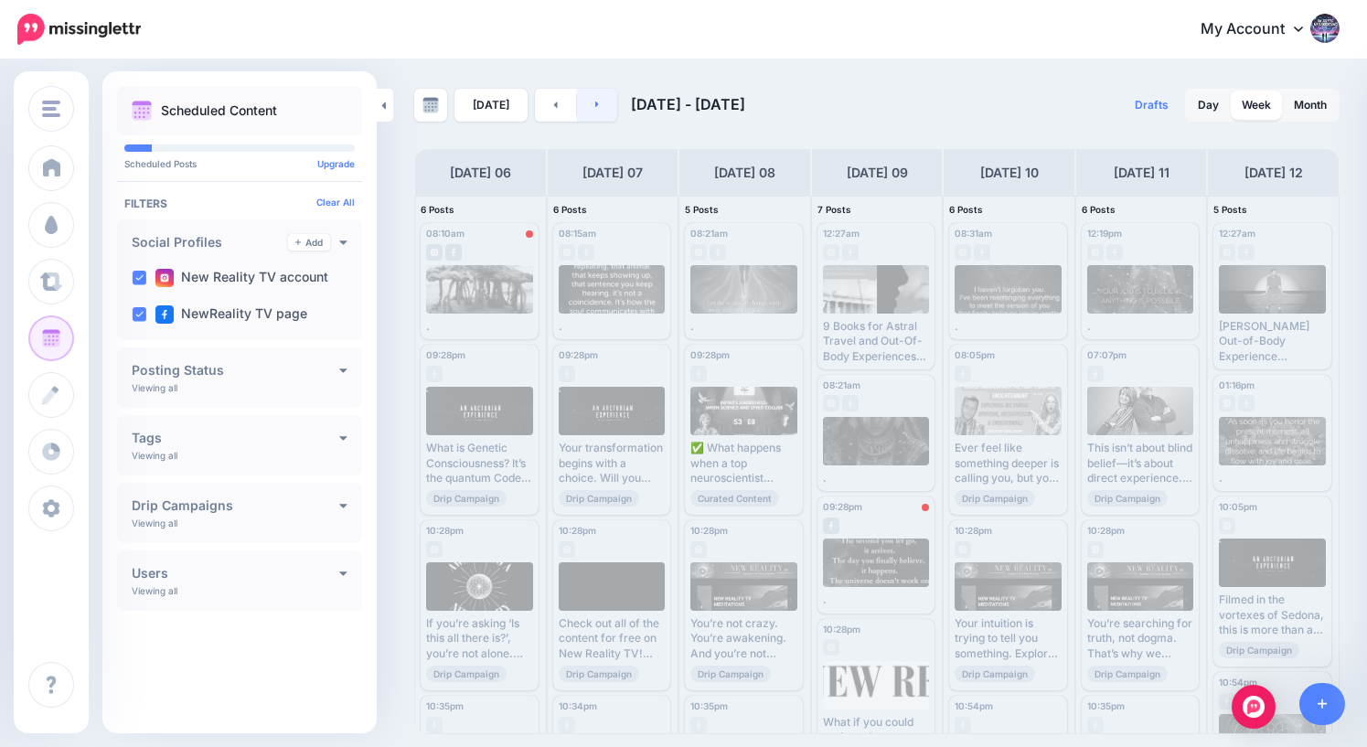
click at [595, 107] on icon at bounding box center [597, 104] width 4 height 6
